Goal: Entertainment & Leisure: Browse casually

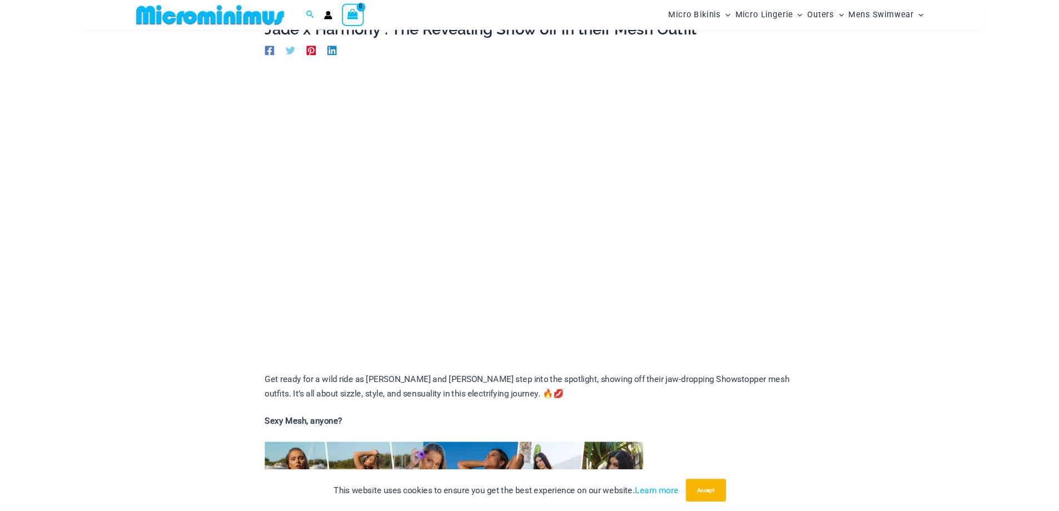
scroll to position [103, 0]
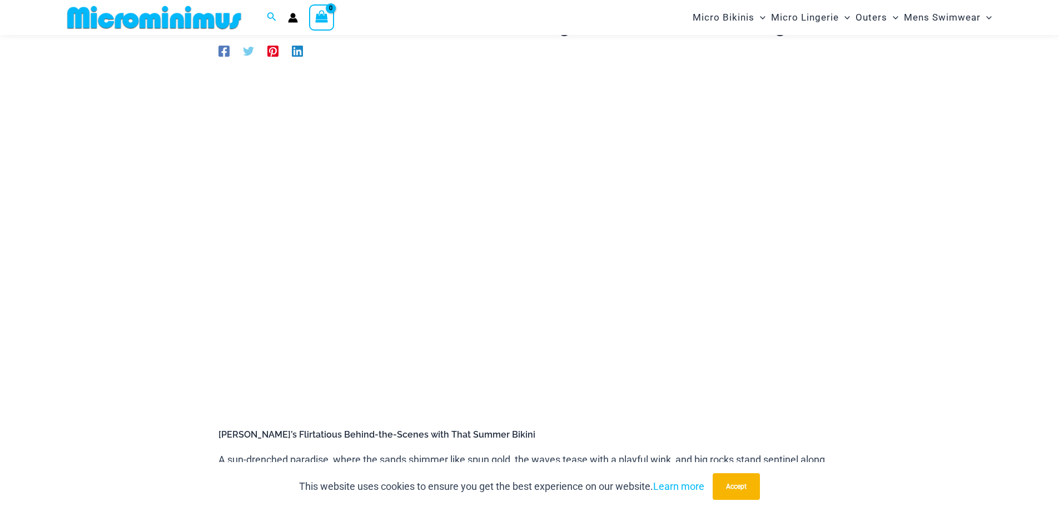
scroll to position [103, 0]
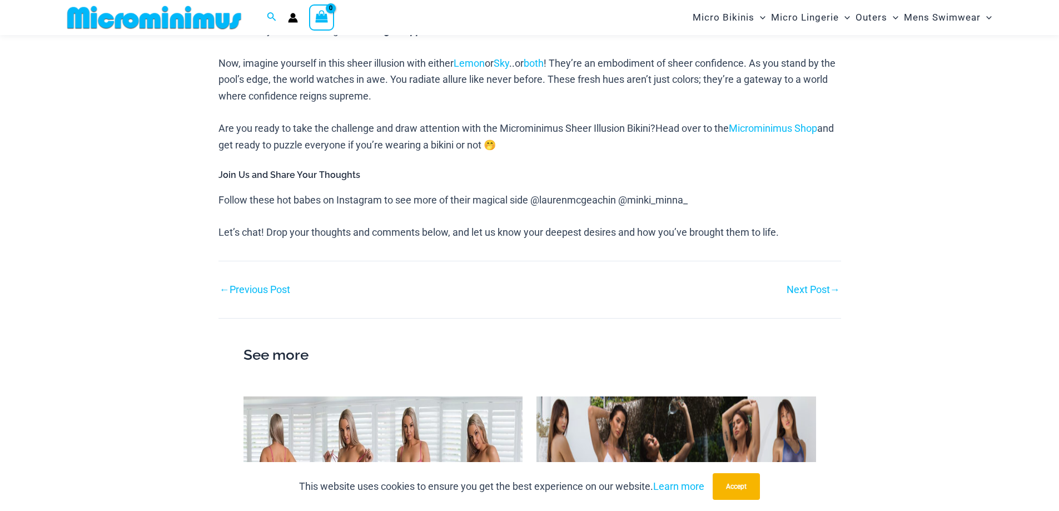
scroll to position [879, 0]
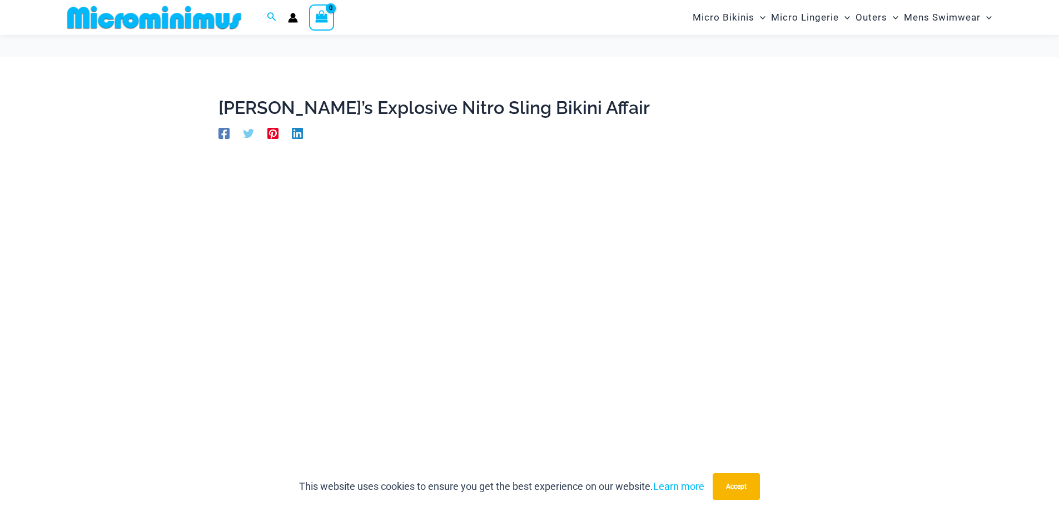
scroll to position [102, 0]
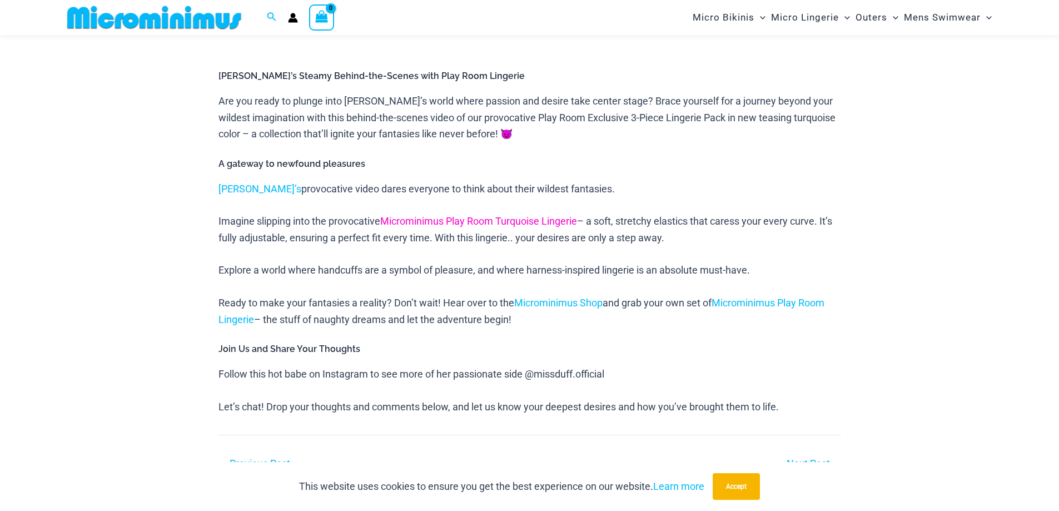
scroll to position [46, 0]
